Goal: Transaction & Acquisition: Obtain resource

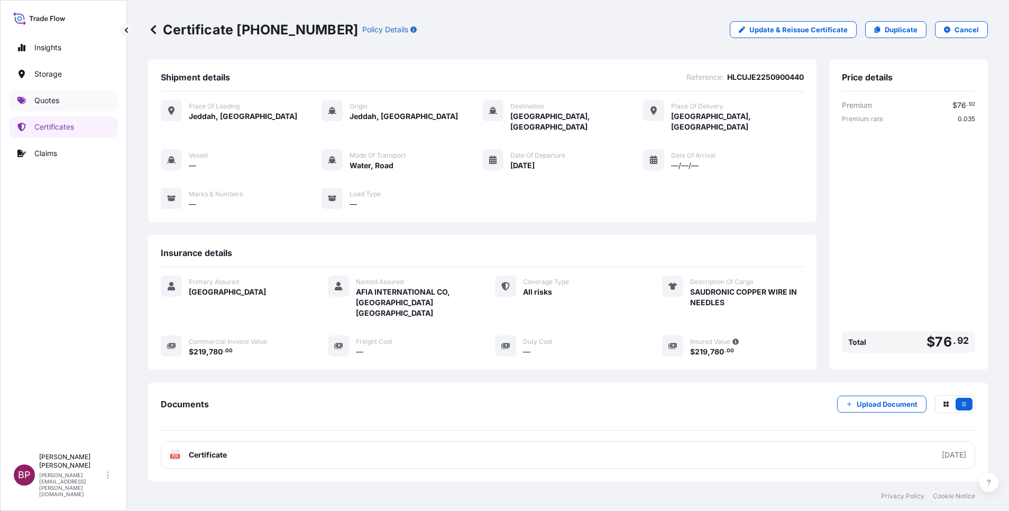
click at [54, 98] on p "Quotes" at bounding box center [46, 100] width 25 height 11
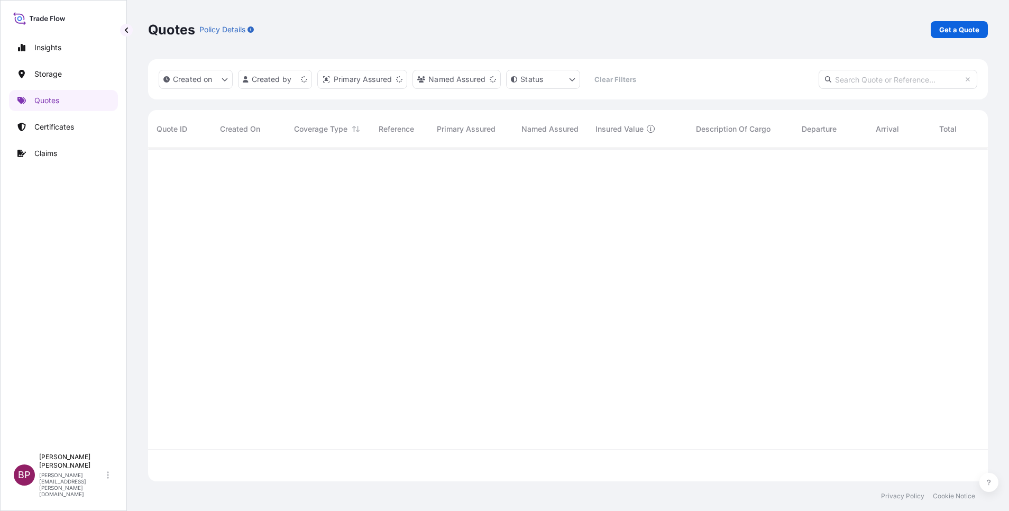
scroll to position [327, 828]
click at [970, 32] on p "Get a Quote" at bounding box center [960, 29] width 40 height 11
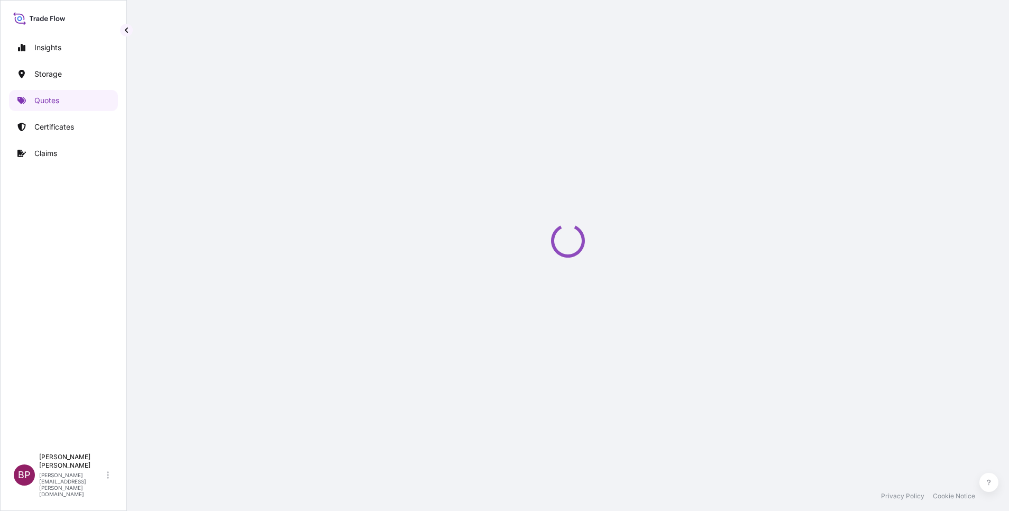
select select "Water"
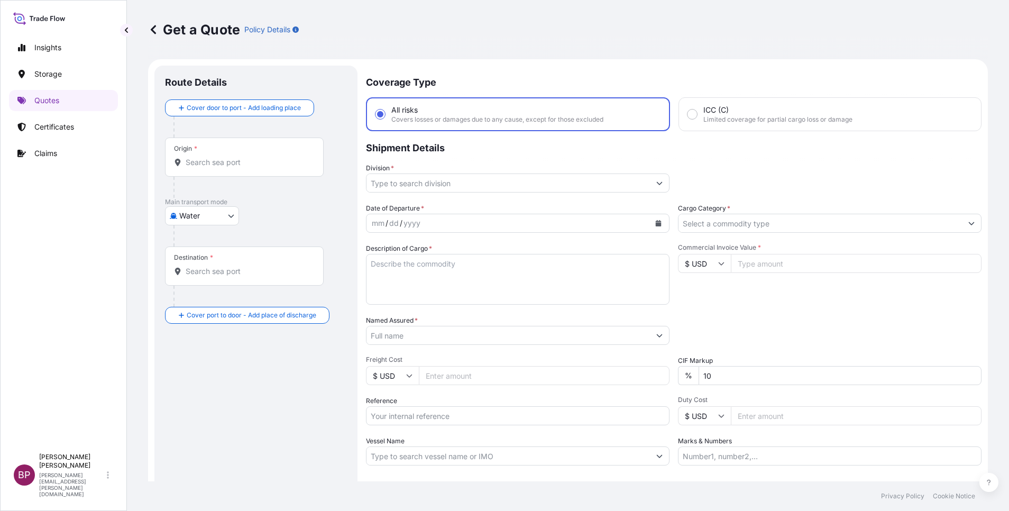
scroll to position [17, 0]
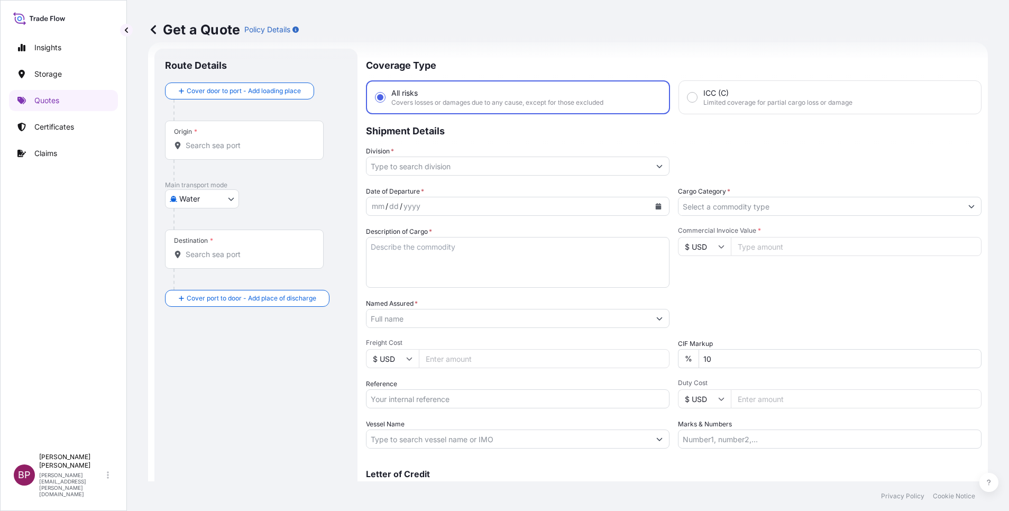
drag, startPoint x: 460, startPoint y: 400, endPoint x: 481, endPoint y: 395, distance: 22.2
click at [460, 400] on input "Reference" at bounding box center [518, 398] width 304 height 19
paste input "SSLS3222"
type input "SSLS3222"
click at [483, 276] on textarea "Description of Cargo *" at bounding box center [518, 262] width 304 height 51
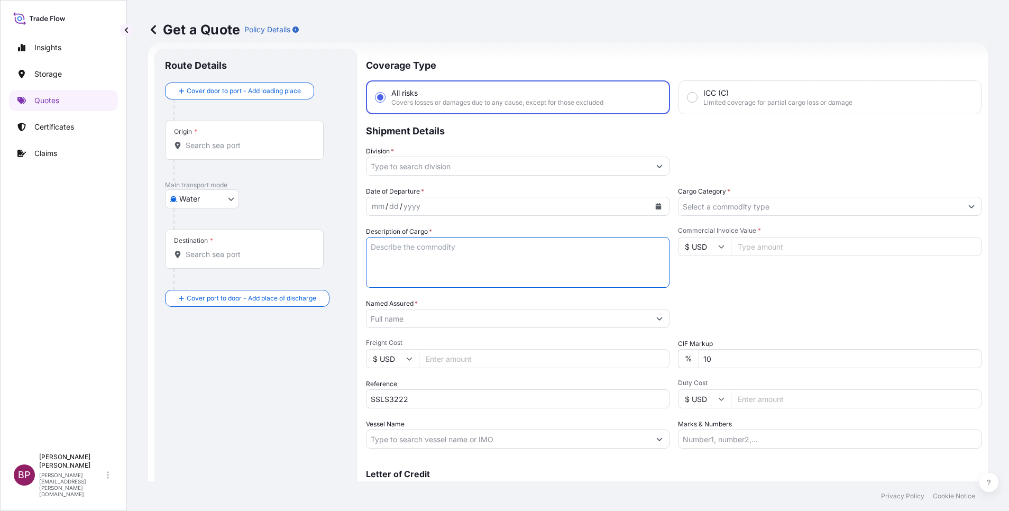
click at [424, 316] on input "Named Assured *" at bounding box center [509, 318] width 284 height 19
paste input "J de Jonge [GEOGRAPHIC_DATA]"
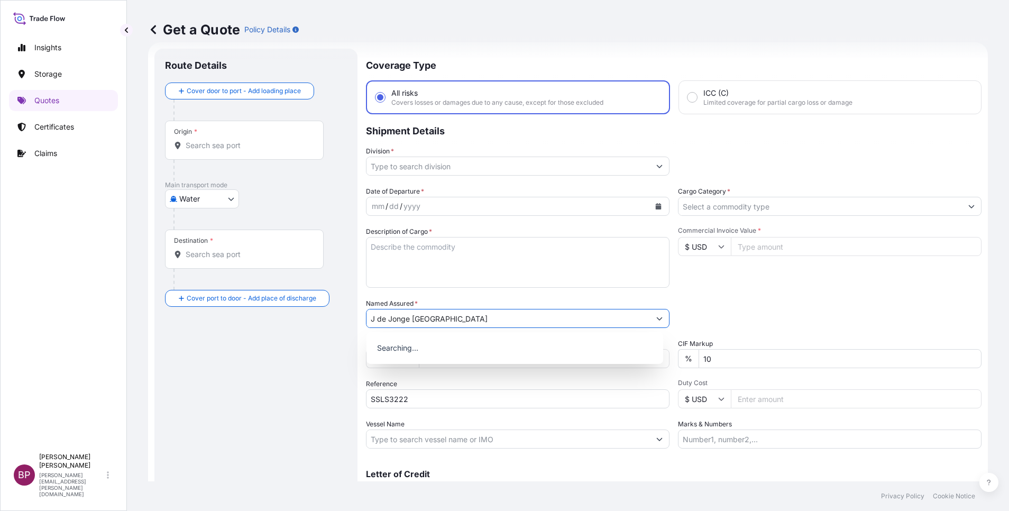
type input "J de Jonge [GEOGRAPHIC_DATA]"
click at [513, 250] on textarea "Description of Cargo *" at bounding box center [518, 262] width 304 height 51
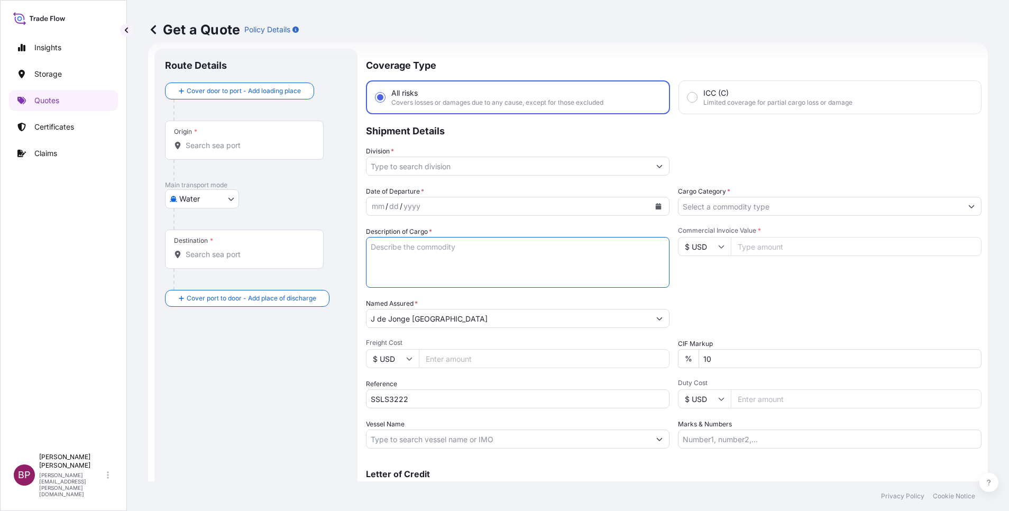
paste textarea "ARM unit"
type textarea "ARM unit"
click at [712, 248] on div "$ USD" at bounding box center [704, 246] width 53 height 19
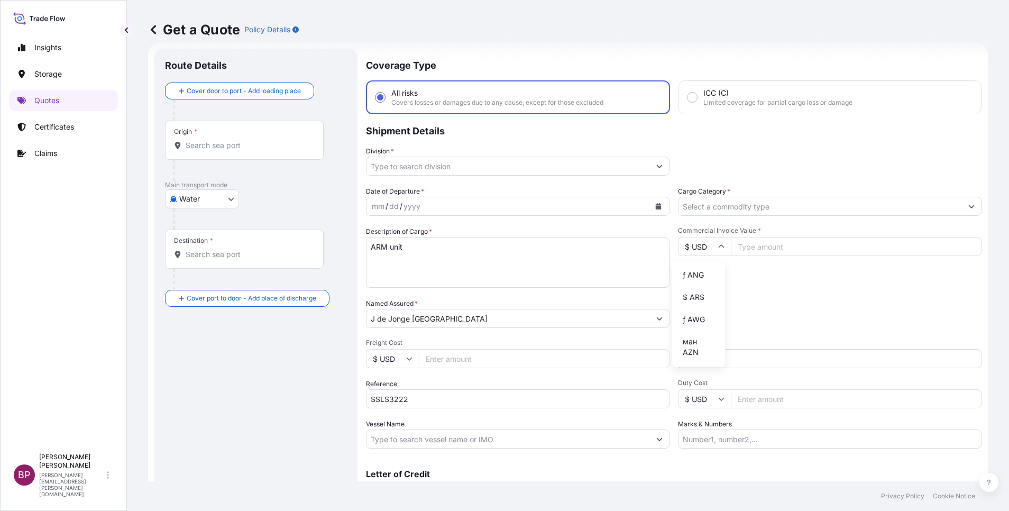
scroll to position [463, 0]
drag, startPoint x: 695, startPoint y: 289, endPoint x: 707, endPoint y: 283, distance: 14.0
click at [698, 156] on div "﷼ SAR" at bounding box center [699, 146] width 44 height 20
type input "﷼ SAR"
drag, startPoint x: 774, startPoint y: 243, endPoint x: 766, endPoint y: 251, distance: 11.2
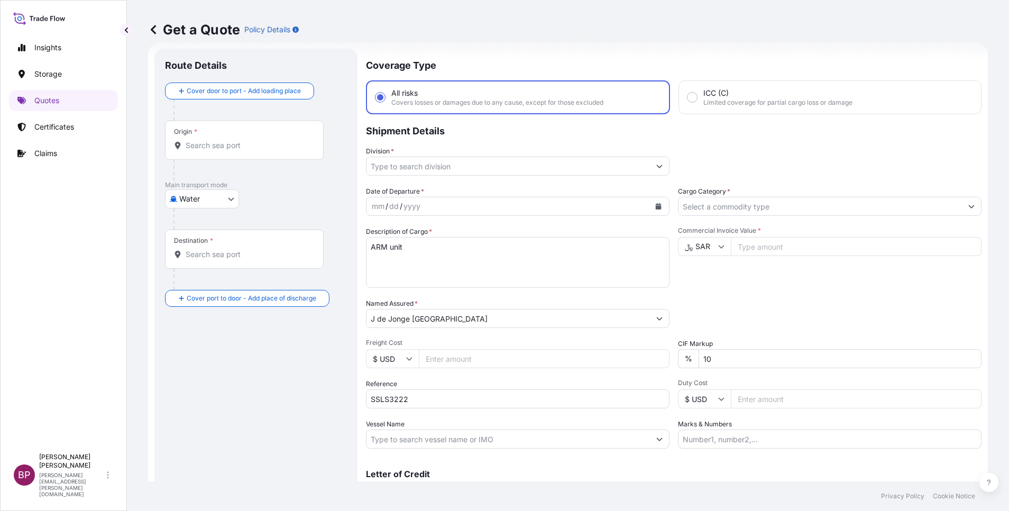
click at [774, 244] on input "Commercial Invoice Value *" at bounding box center [856, 246] width 251 height 19
paste input "339407"
type input "339407"
drag, startPoint x: 720, startPoint y: 363, endPoint x: 559, endPoint y: 347, distance: 161.2
click at [575, 350] on div "Date of Departure * mm / dd / yyyy Cargo Category * Description of Cargo * ARM …" at bounding box center [674, 317] width 616 height 262
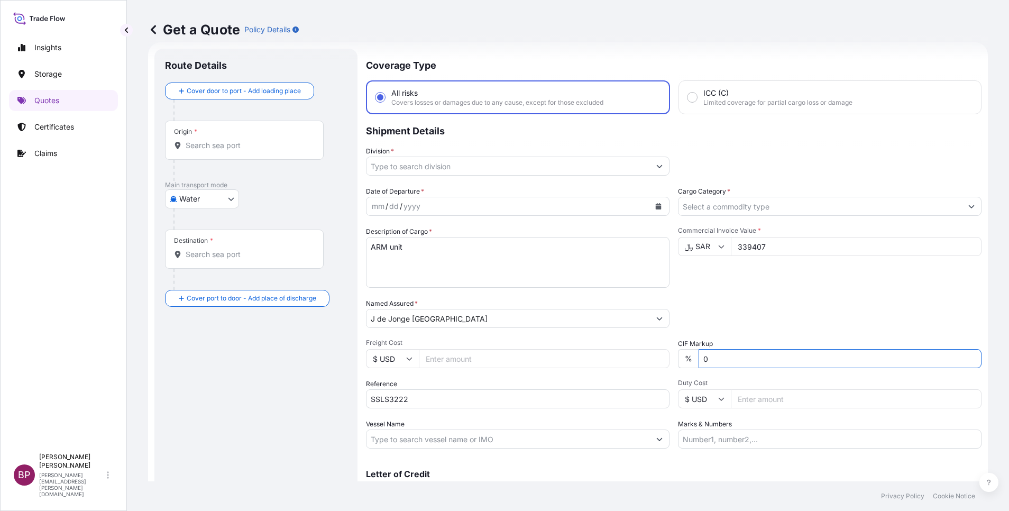
type input "0"
click at [656, 206] on icon "Calendar" at bounding box center [659, 206] width 6 height 6
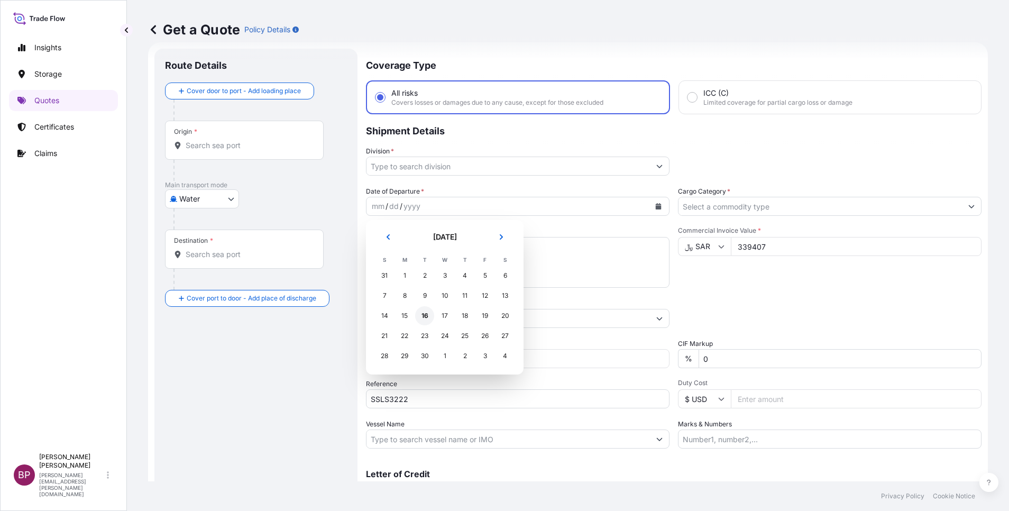
click at [422, 314] on div "16" at bounding box center [424, 315] width 19 height 19
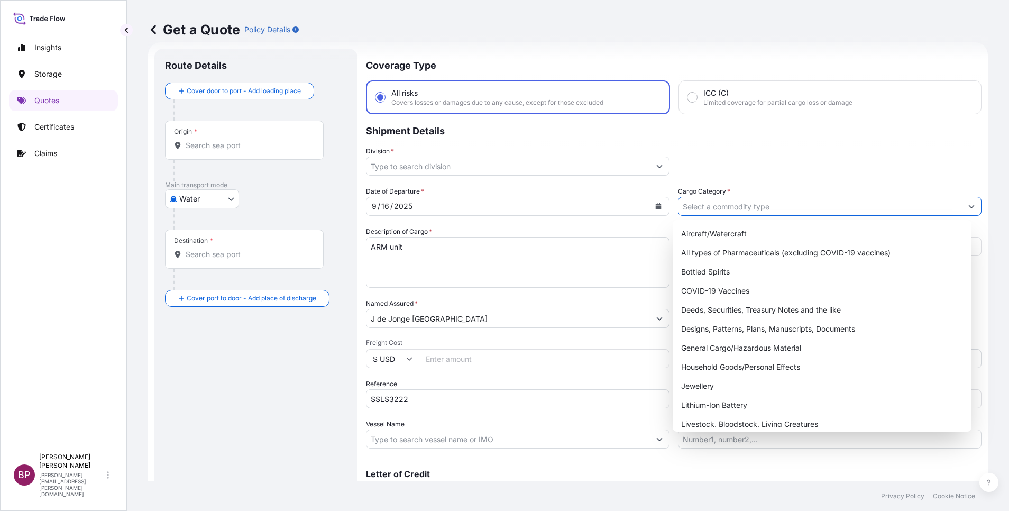
click at [814, 206] on input "Cargo Category *" at bounding box center [821, 206] width 284 height 19
click at [736, 351] on div "General Cargo/Hazardous Material" at bounding box center [822, 348] width 290 height 19
type input "General Cargo/Hazardous Material"
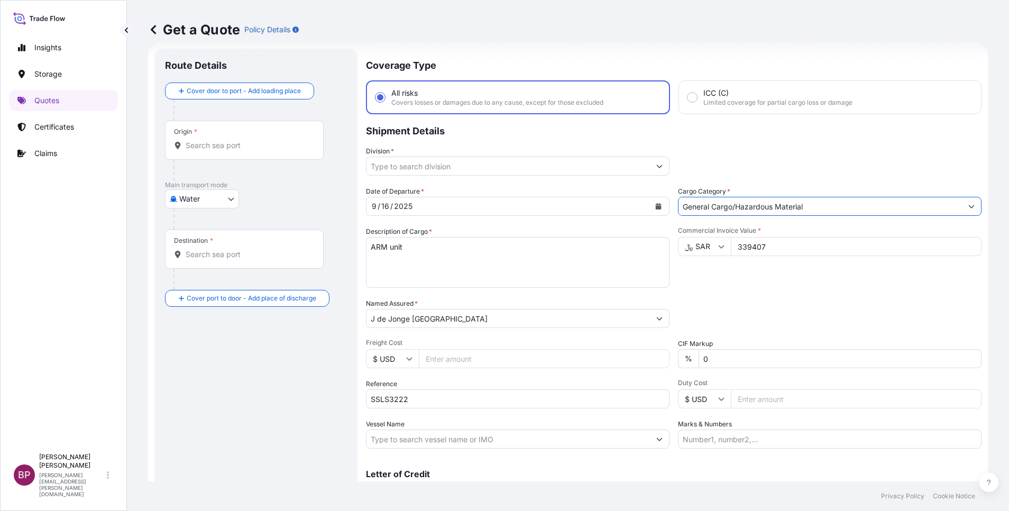
click at [657, 166] on icon "Show suggestions" at bounding box center [660, 166] width 6 height 6
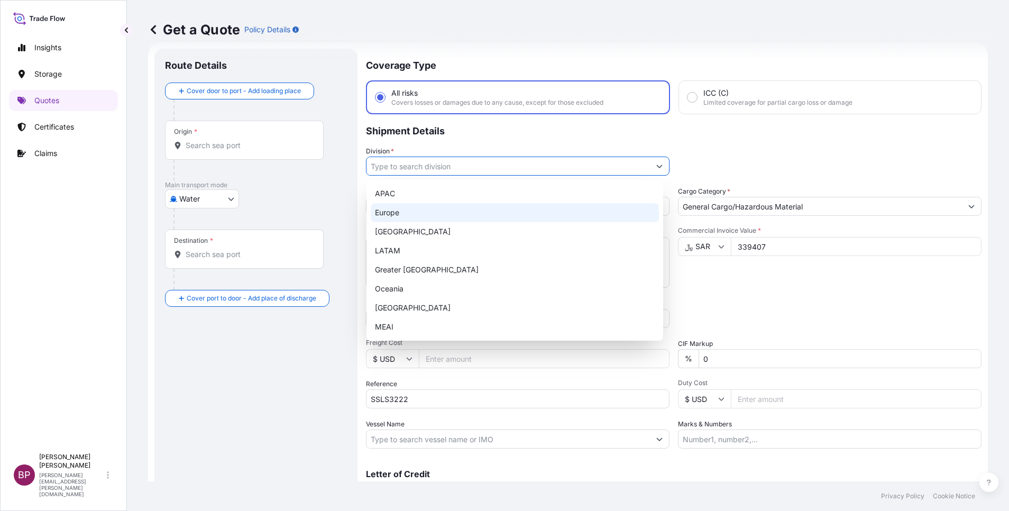
click at [450, 214] on div "Europe" at bounding box center [515, 212] width 288 height 19
type input "Europe"
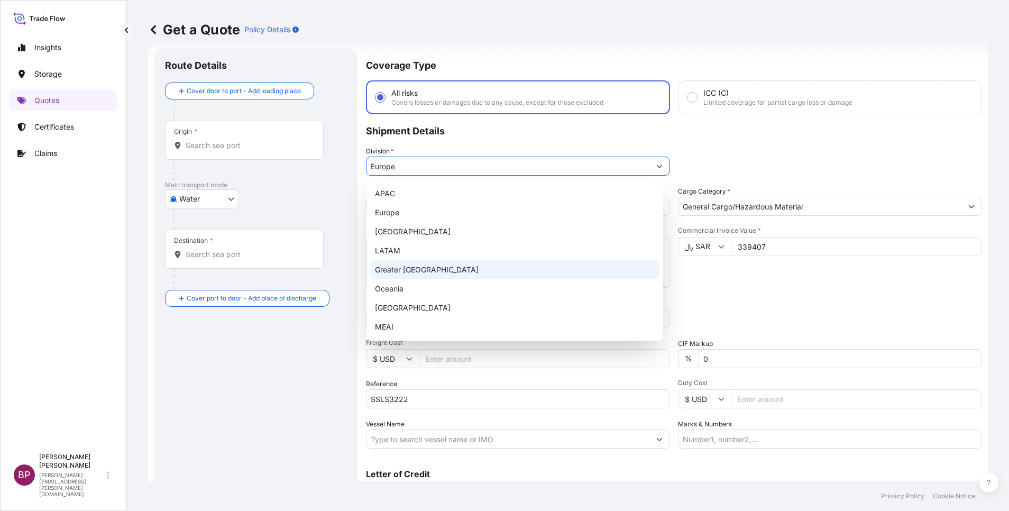
click at [230, 198] on body "8 options available. Insights Storage Quotes Certificates Claims BP [PERSON_NAM…" at bounding box center [504, 255] width 1009 height 511
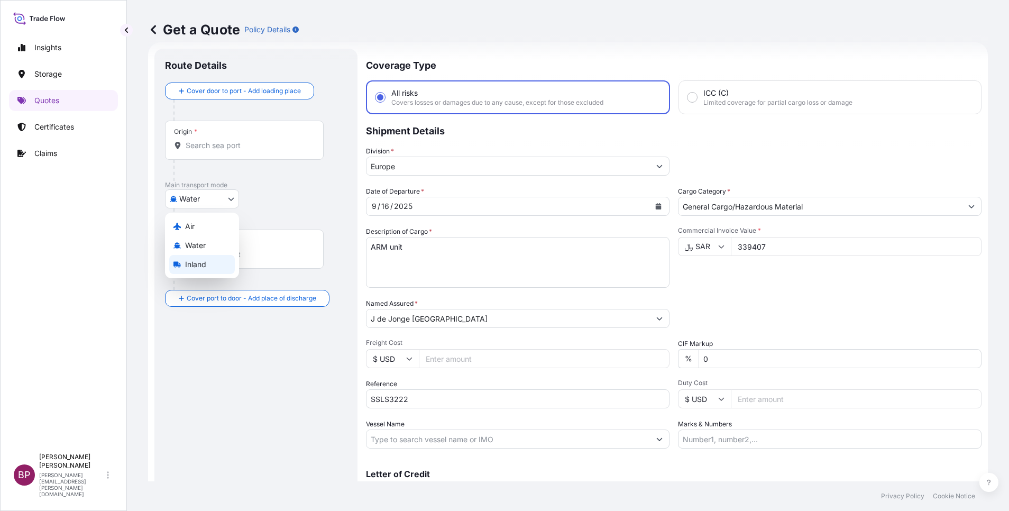
click at [203, 266] on span "Inland" at bounding box center [195, 264] width 21 height 11
select select "Inland"
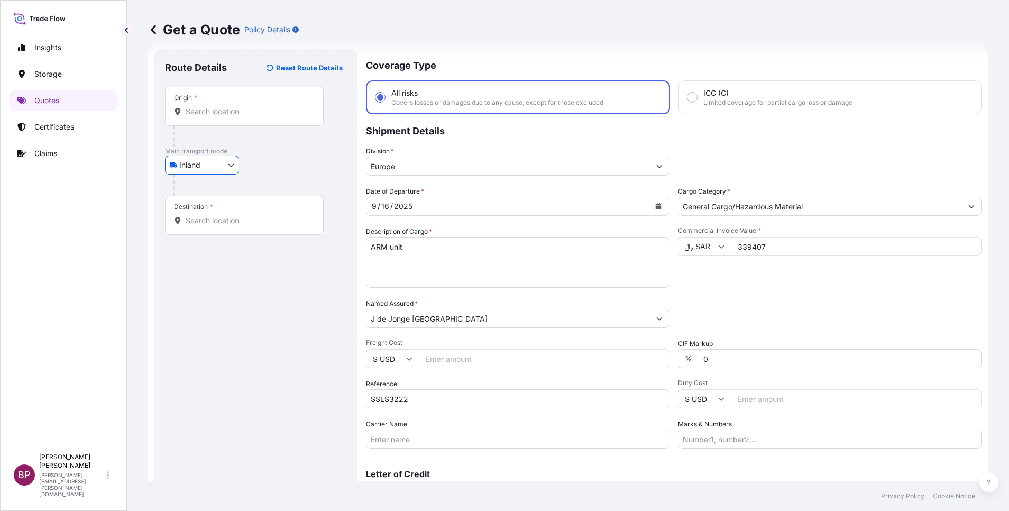
click at [239, 115] on input "Origin *" at bounding box center [248, 111] width 125 height 11
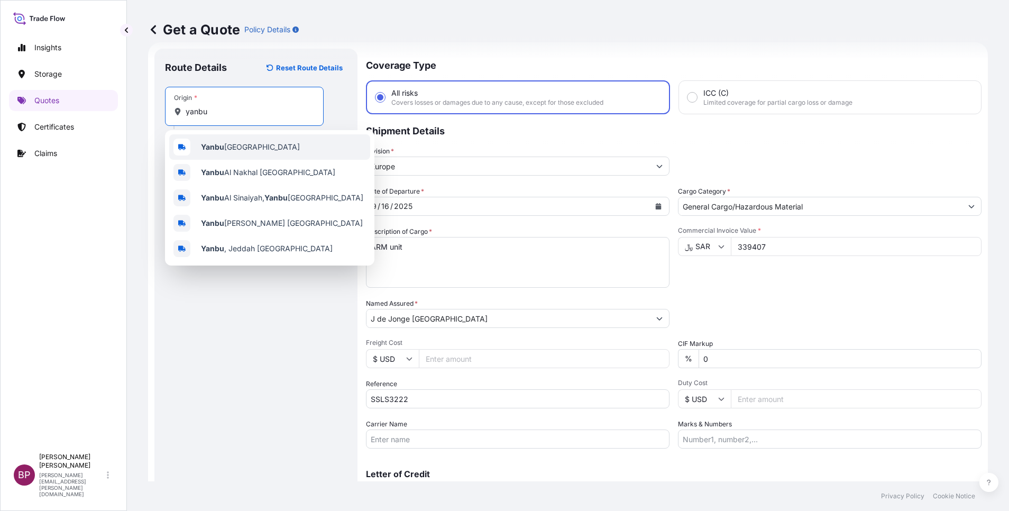
click at [263, 149] on span "Yanbu [GEOGRAPHIC_DATA]" at bounding box center [250, 147] width 99 height 11
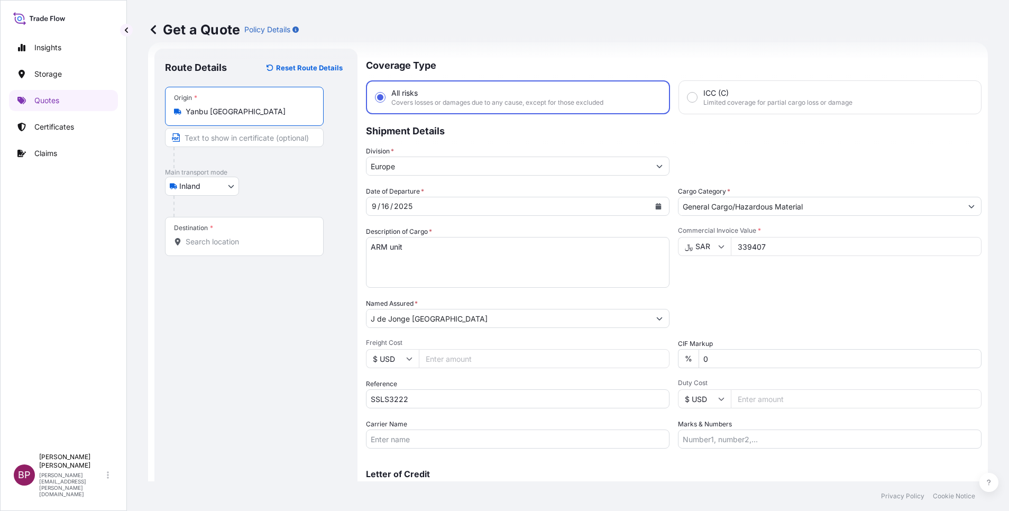
type input "Yanbu [GEOGRAPHIC_DATA]"
click at [245, 248] on div "Destination *" at bounding box center [244, 236] width 159 height 39
click at [245, 247] on input "Destination *" at bounding box center [248, 241] width 125 height 11
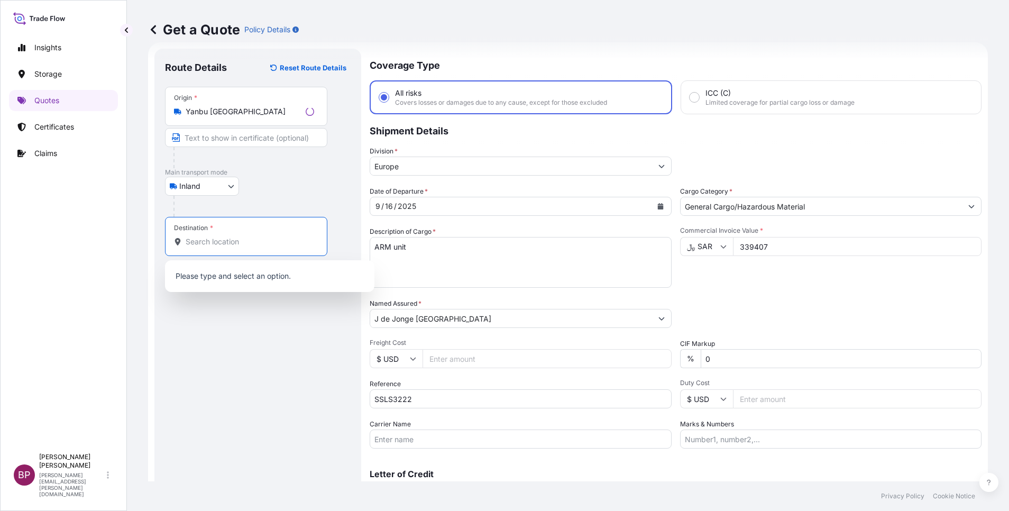
paste input "Yanbu"
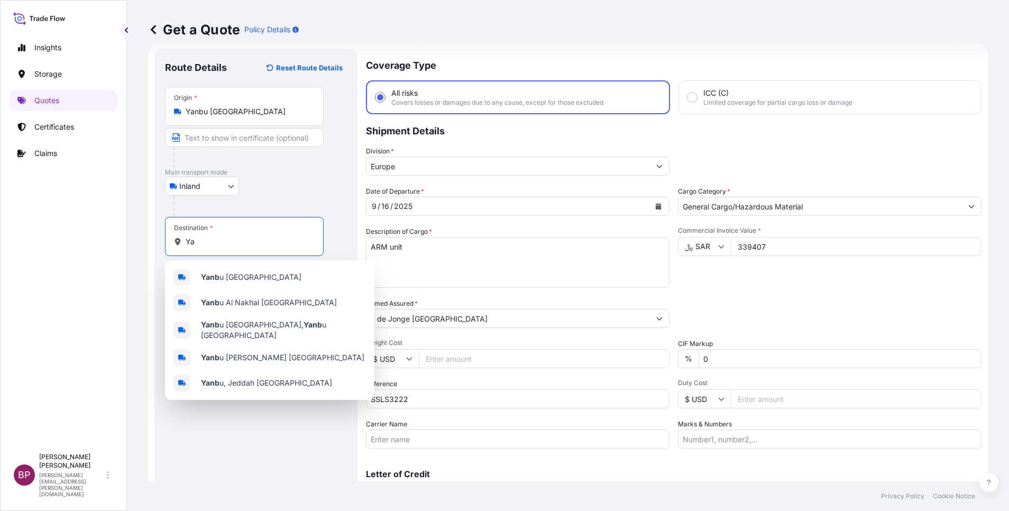
type input "Y"
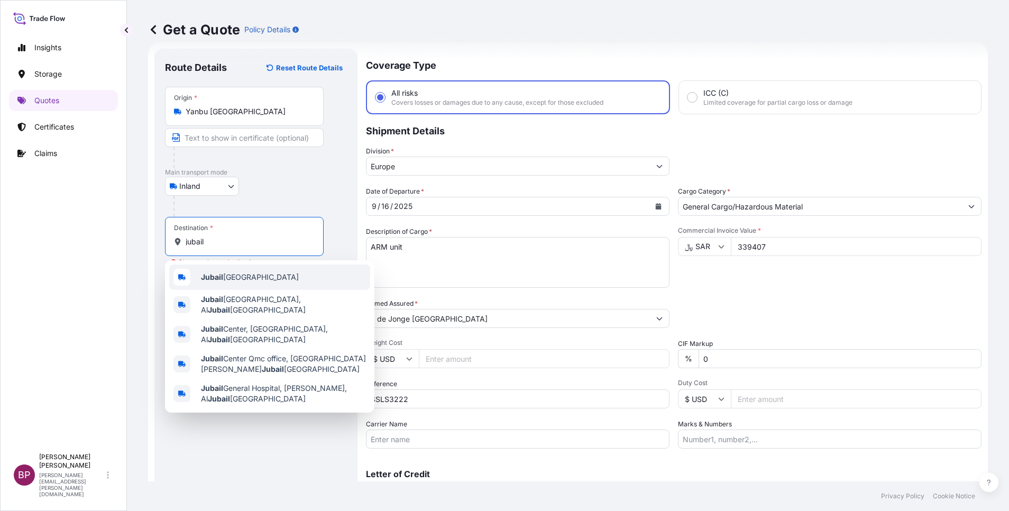
click at [257, 276] on span "Jubail [GEOGRAPHIC_DATA]" at bounding box center [250, 277] width 98 height 11
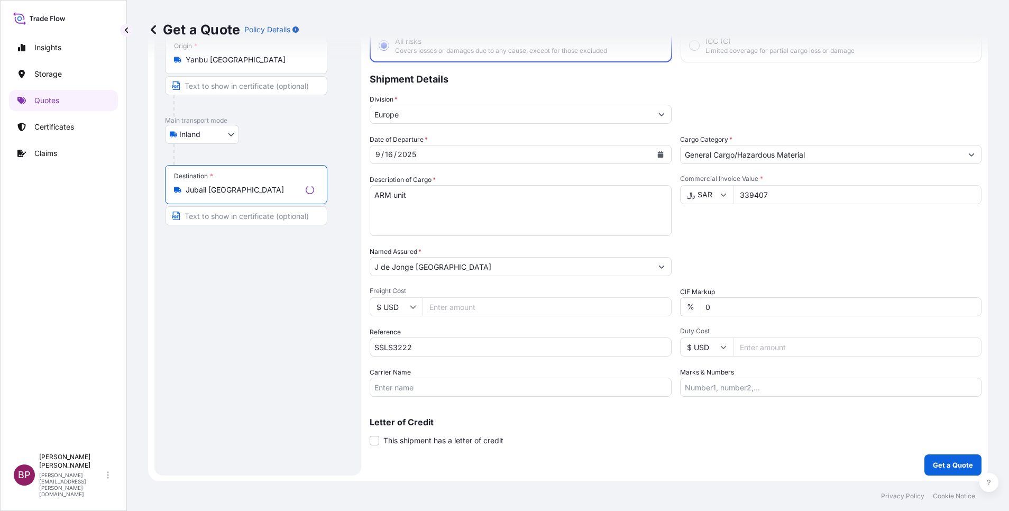
scroll to position [69, 0]
type input "Jubail [GEOGRAPHIC_DATA]"
click at [958, 473] on button "Get a Quote" at bounding box center [953, 464] width 57 height 21
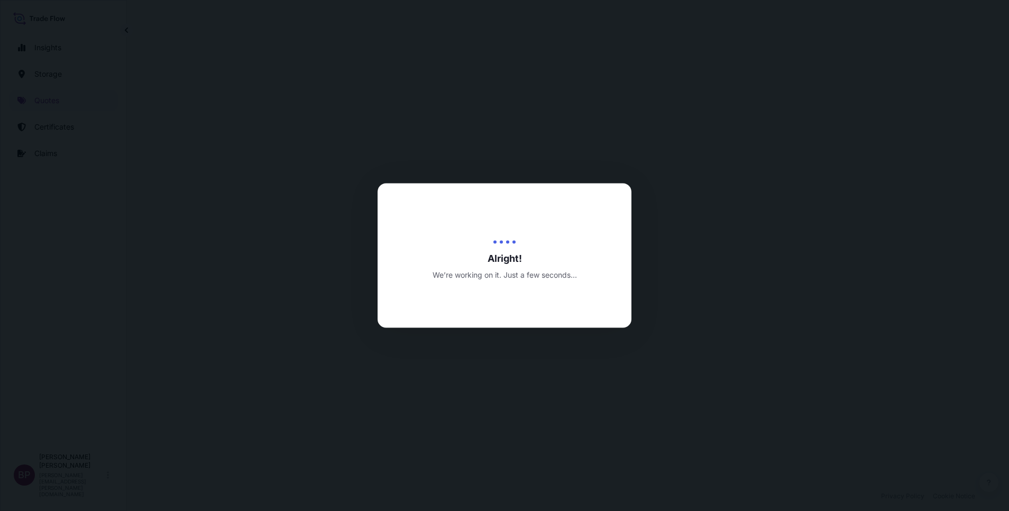
select select "Inland"
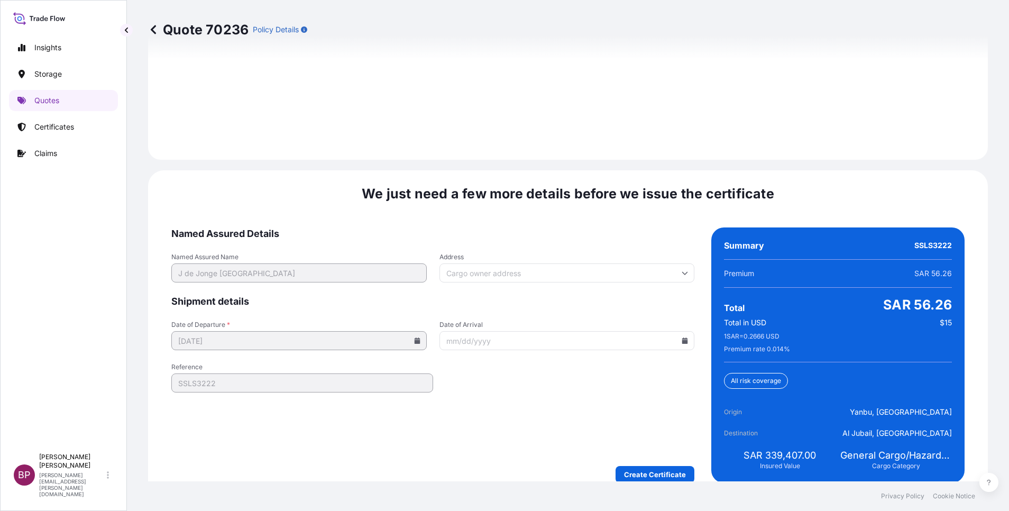
scroll to position [1538, 0]
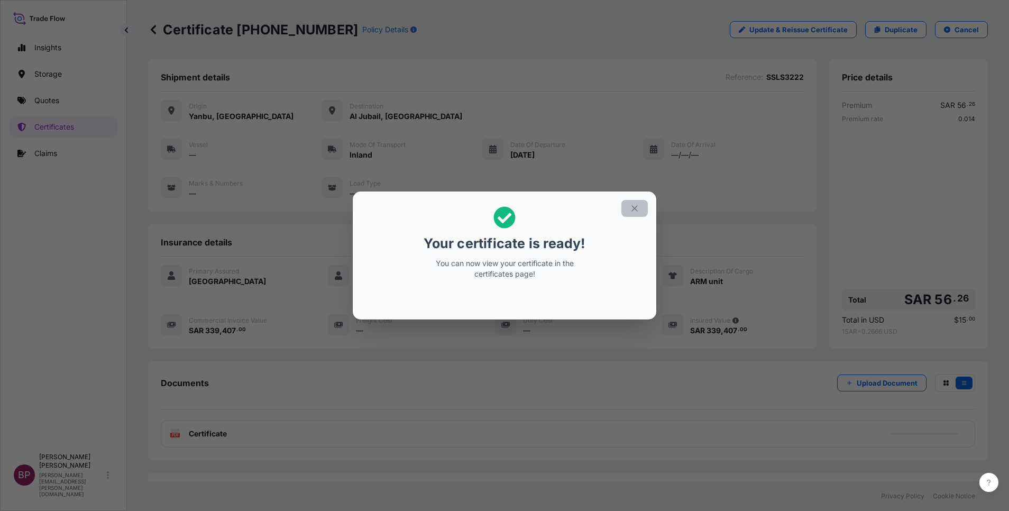
click at [641, 207] on button "button" at bounding box center [635, 208] width 26 height 17
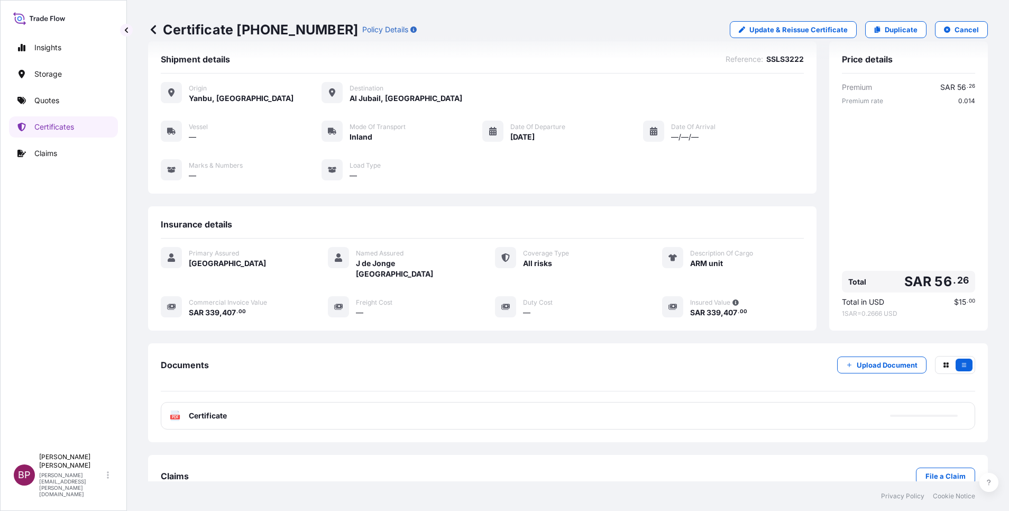
scroll to position [34, 0]
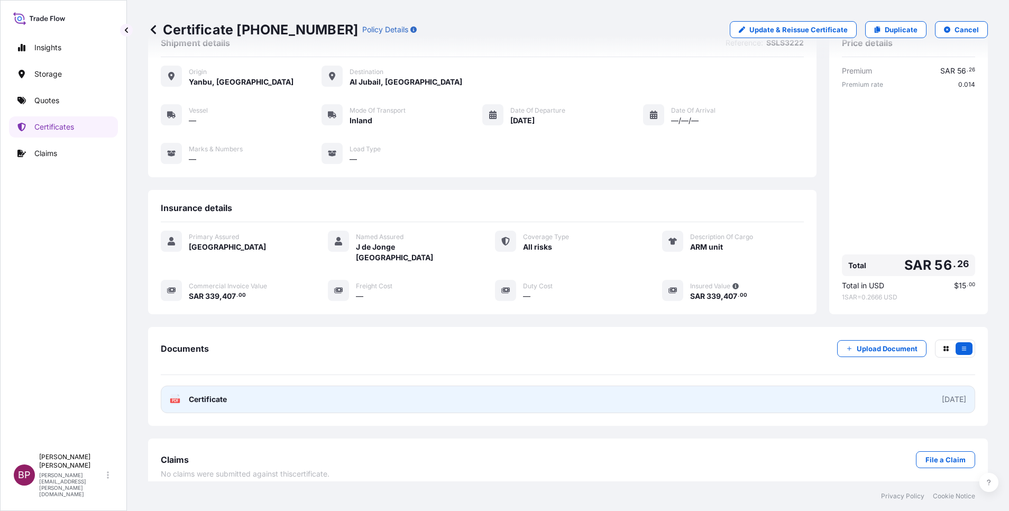
click at [216, 394] on span "Certificate" at bounding box center [208, 399] width 38 height 11
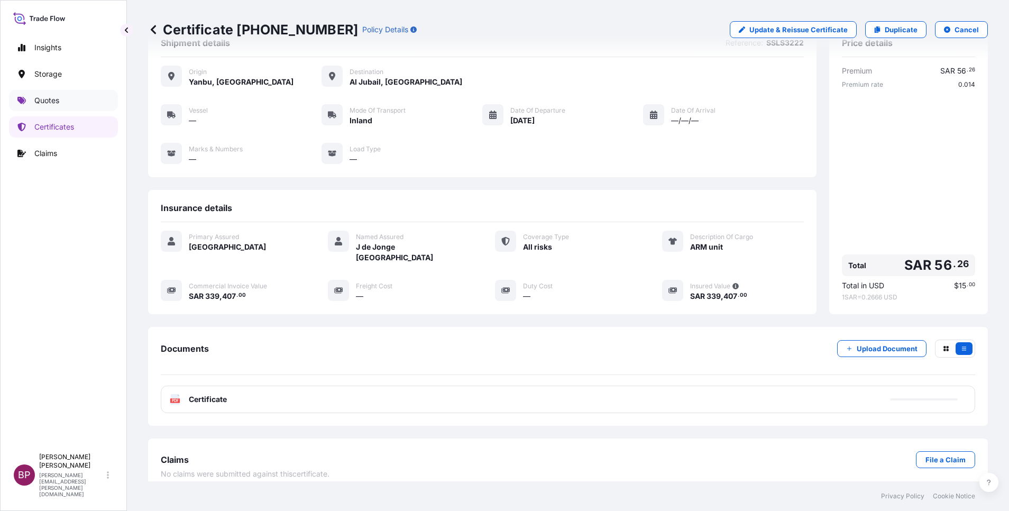
click at [48, 100] on p "Quotes" at bounding box center [46, 100] width 25 height 11
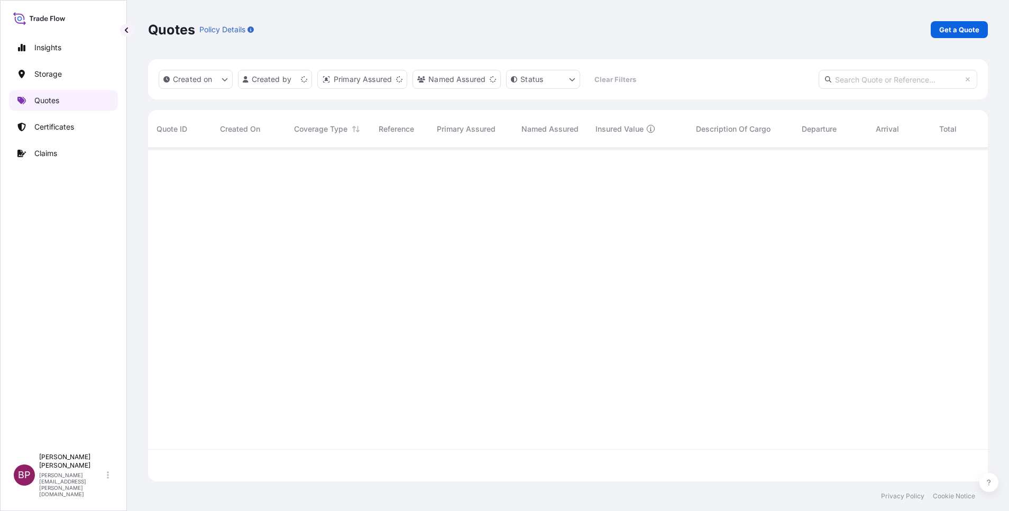
scroll to position [327, 828]
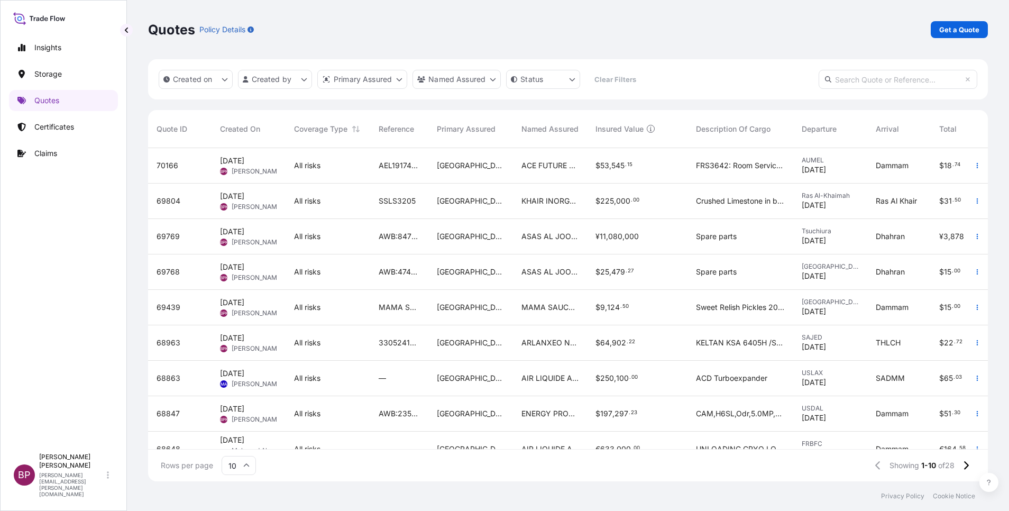
click at [672, 184] on div "$ 225 , 000 . 00" at bounding box center [637, 201] width 101 height 35
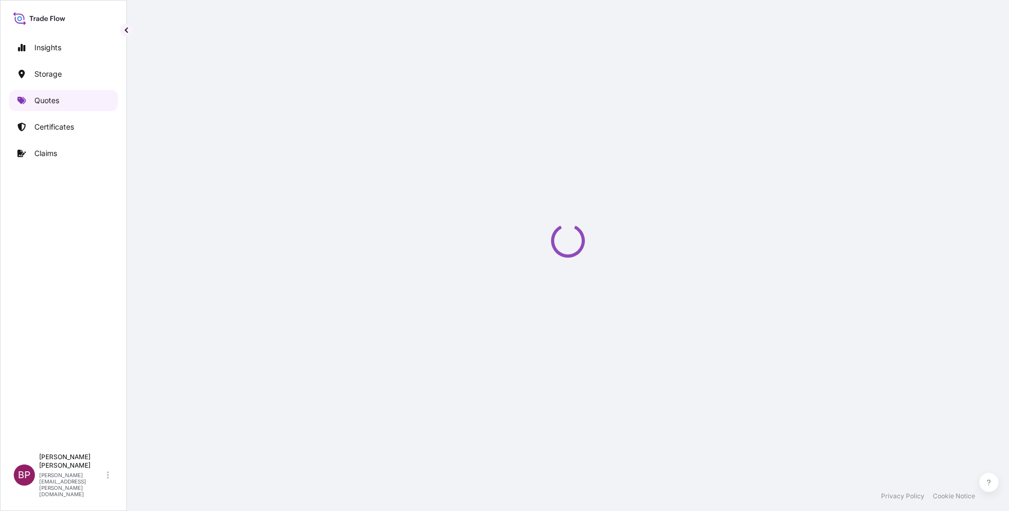
click at [41, 98] on p "Quotes" at bounding box center [46, 100] width 25 height 11
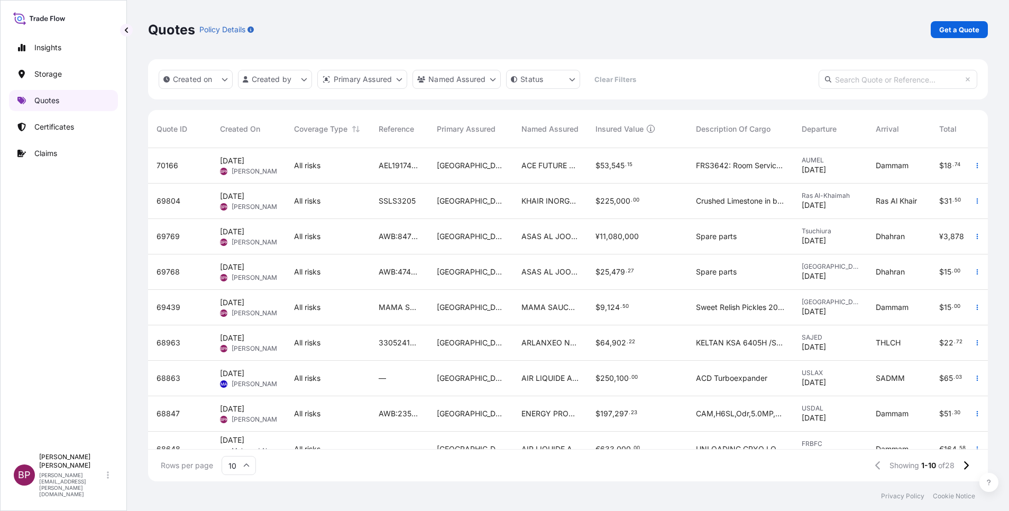
scroll to position [327, 828]
click at [726, 173] on div "FRS3642: Room Service Trolley Oval 920 x 1080 - Titanium Matt Laminate Top ,FHE…" at bounding box center [741, 165] width 106 height 35
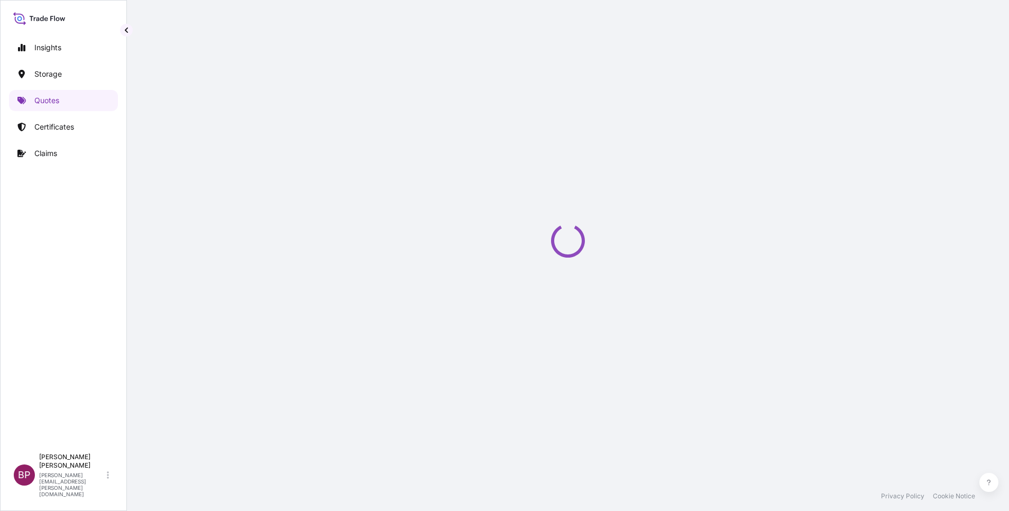
select select "Road / [GEOGRAPHIC_DATA]"
select select "Water"
select select "Road / [GEOGRAPHIC_DATA]"
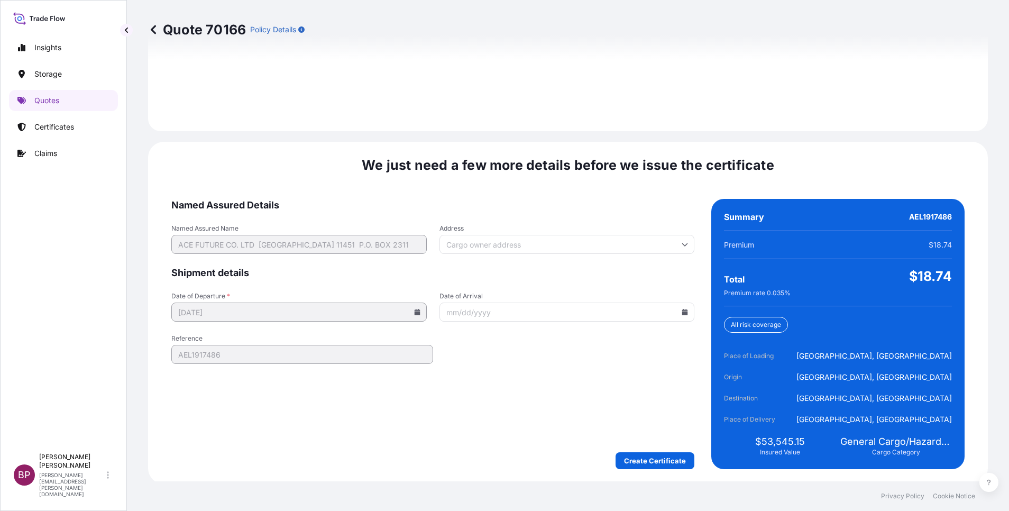
scroll to position [1568, 0]
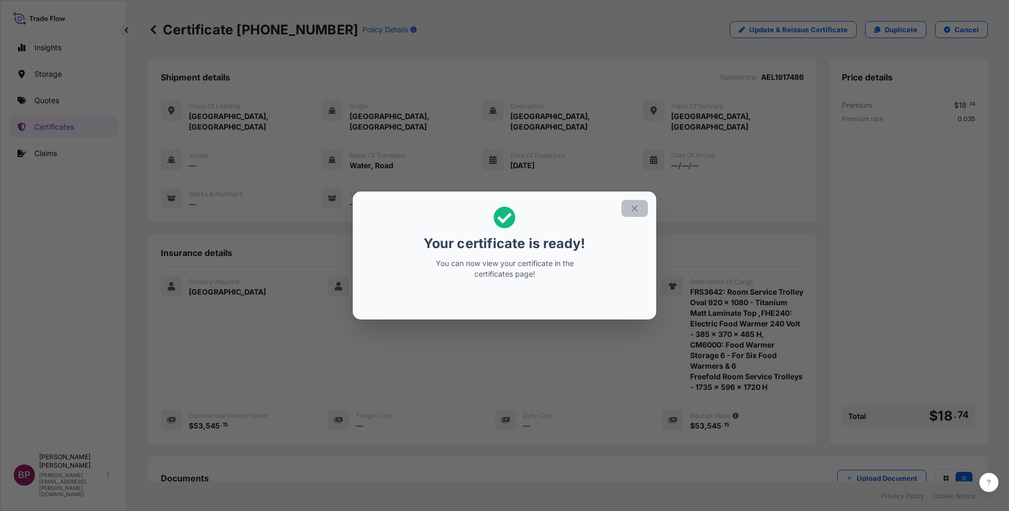
click at [638, 213] on icon "button" at bounding box center [635, 209] width 10 height 10
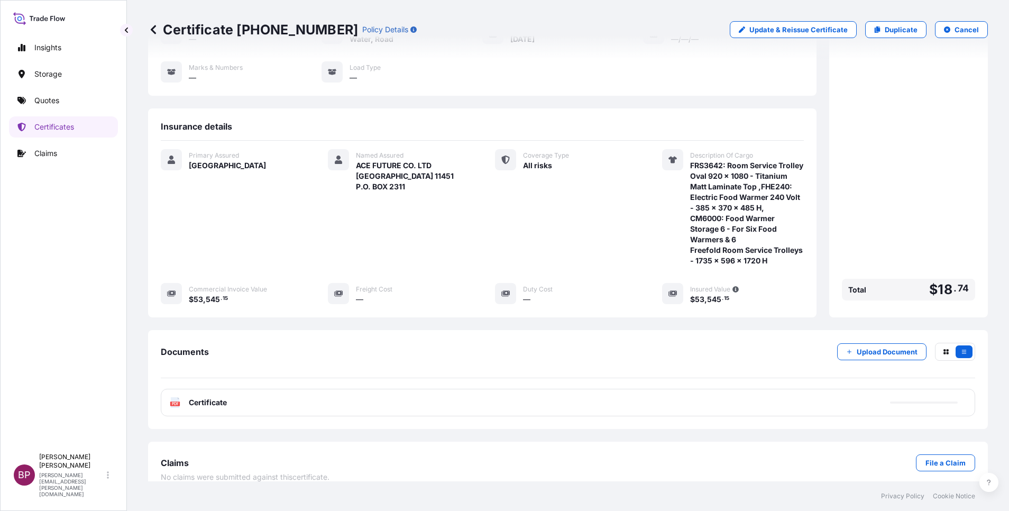
scroll to position [140, 0]
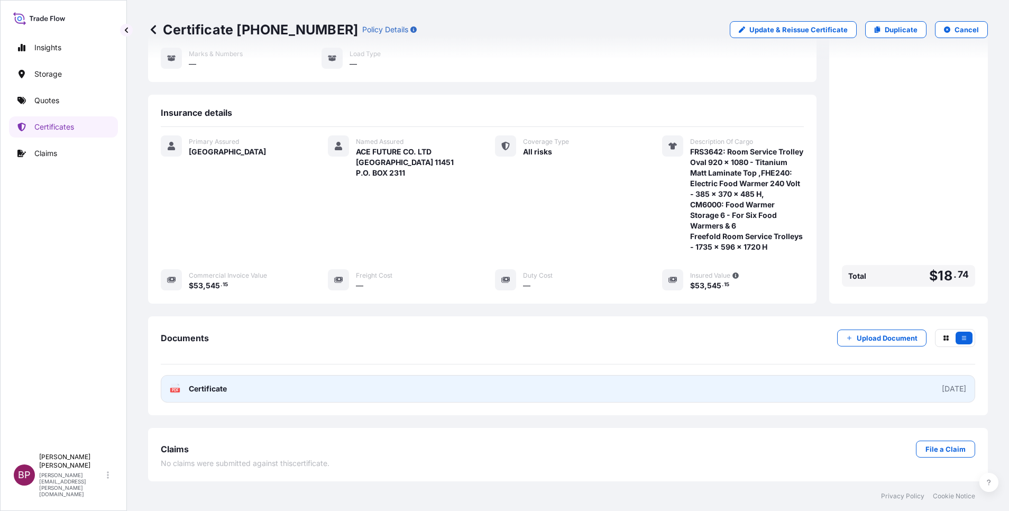
click at [224, 385] on span "Certificate" at bounding box center [208, 389] width 38 height 11
